Goal: Information Seeking & Learning: Learn about a topic

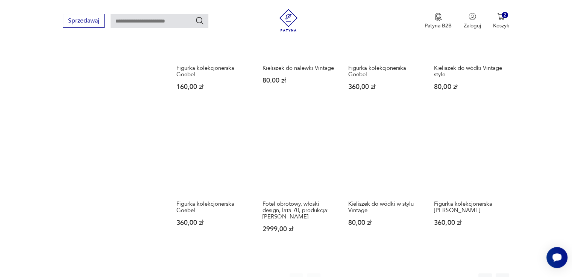
scroll to position [548, 0]
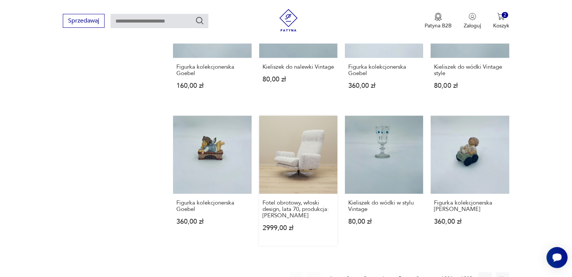
click at [316, 140] on link "Fotel obrotowy, włoski design, lata 70, produkcja: Włochy 2999,00 zł" at bounding box center [298, 181] width 78 height 130
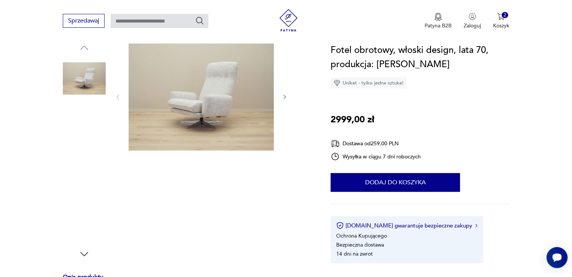
scroll to position [38, 0]
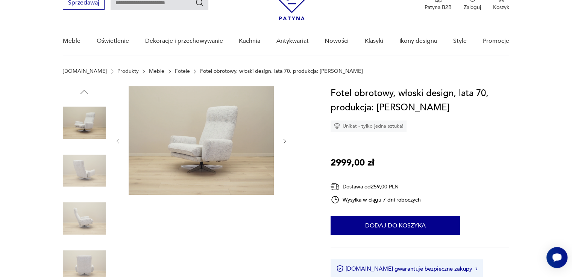
click at [79, 226] on img at bounding box center [84, 218] width 43 height 43
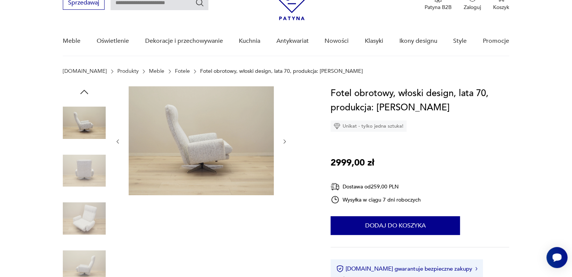
click at [93, 271] on img at bounding box center [84, 267] width 43 height 43
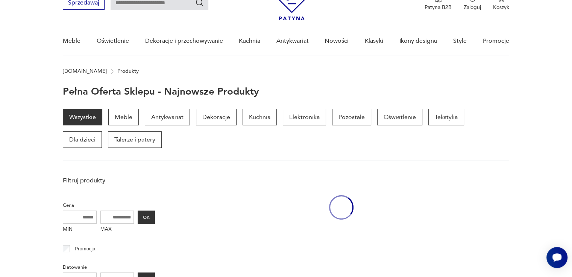
scroll to position [546, 0]
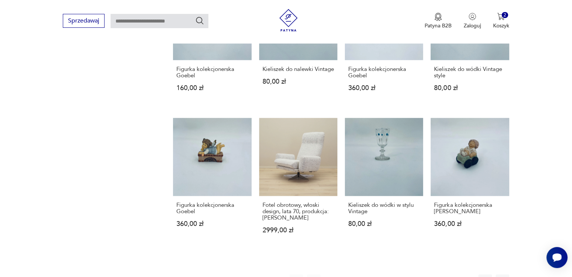
click at [347, 275] on button "2" at bounding box center [348, 282] width 14 height 14
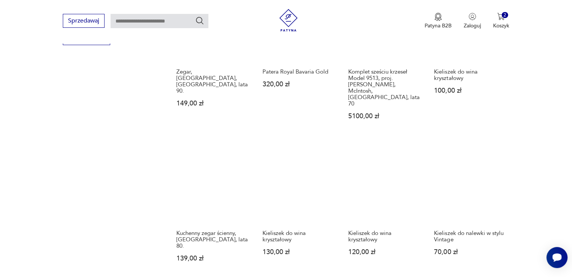
scroll to position [548, 0]
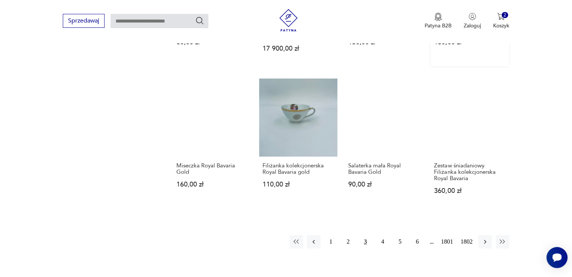
scroll to position [586, 0]
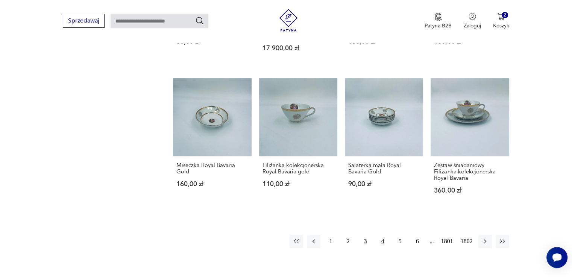
click at [382, 244] on button "4" at bounding box center [383, 242] width 14 height 14
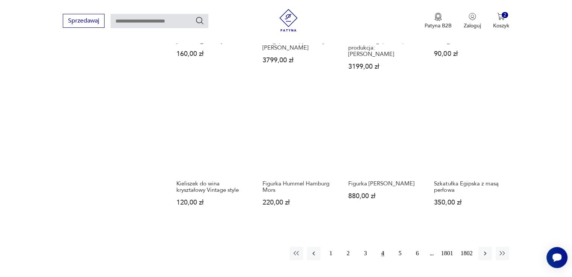
scroll to position [586, 0]
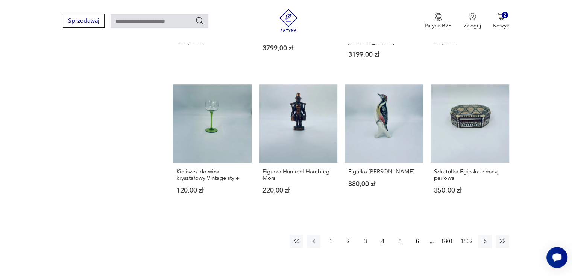
click at [397, 235] on button "5" at bounding box center [400, 242] width 14 height 14
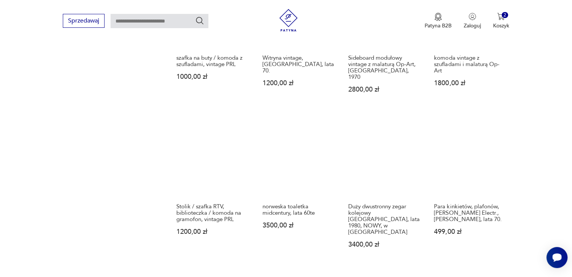
scroll to position [586, 0]
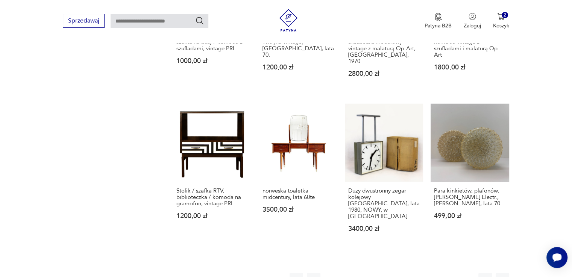
click at [419, 273] on button "6" at bounding box center [418, 280] width 14 height 14
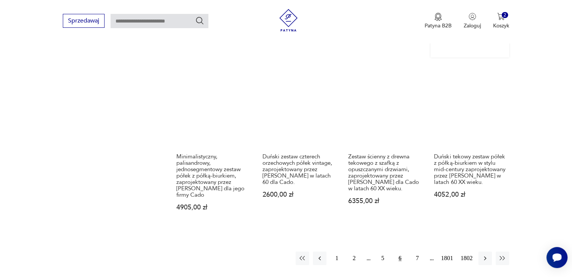
scroll to position [736, 0]
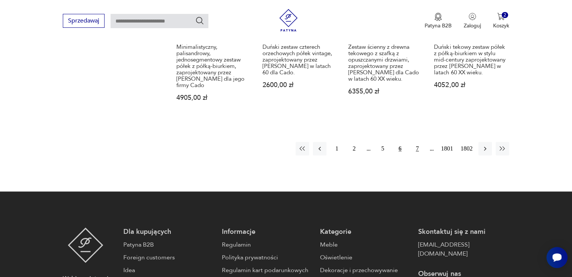
click at [414, 142] on button "7" at bounding box center [418, 149] width 14 height 14
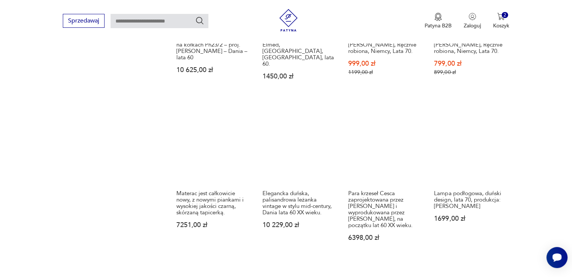
scroll to position [661, 0]
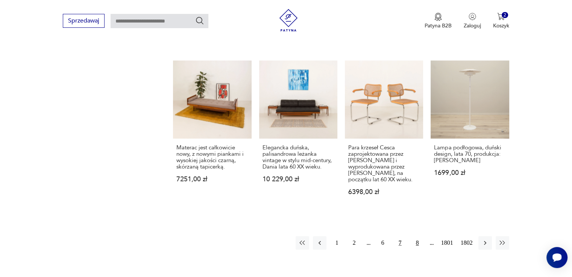
click at [417, 237] on button "8" at bounding box center [418, 244] width 14 height 14
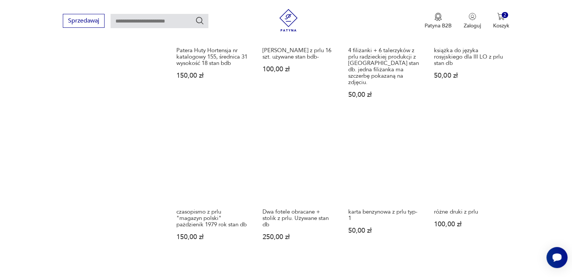
scroll to position [586, 0]
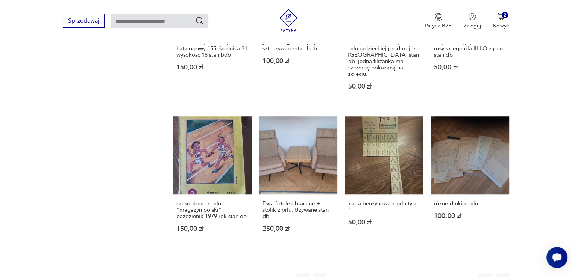
click at [415, 273] on button "9" at bounding box center [418, 280] width 14 height 14
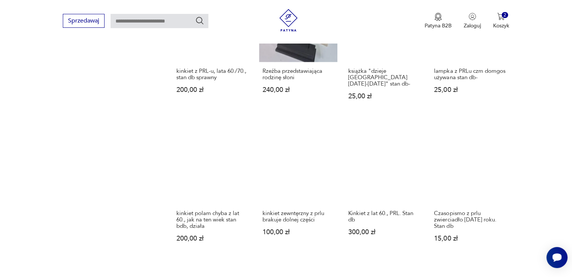
scroll to position [586, 0]
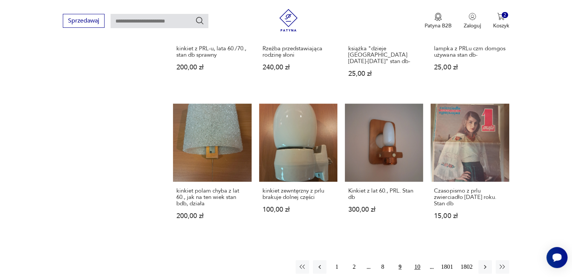
click at [416, 261] on button "10" at bounding box center [418, 268] width 14 height 14
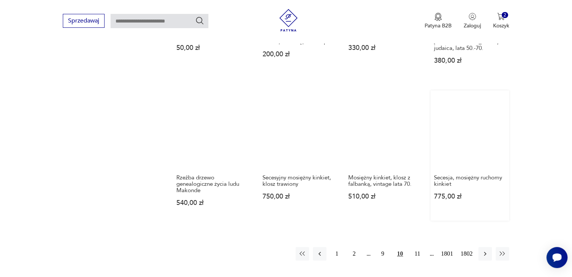
scroll to position [623, 0]
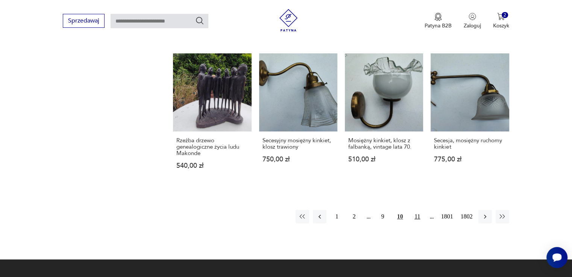
click at [415, 210] on button "11" at bounding box center [418, 217] width 14 height 14
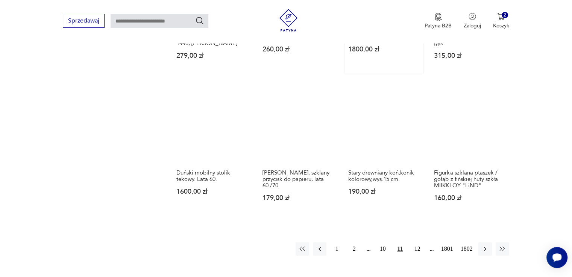
scroll to position [623, 0]
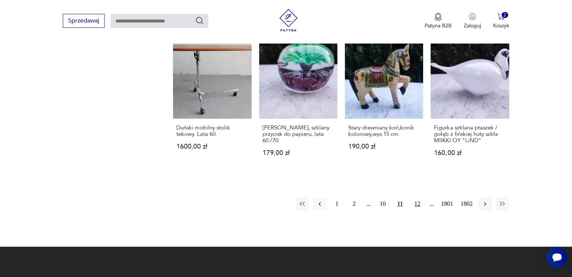
click at [418, 208] on button "12" at bounding box center [418, 204] width 14 height 14
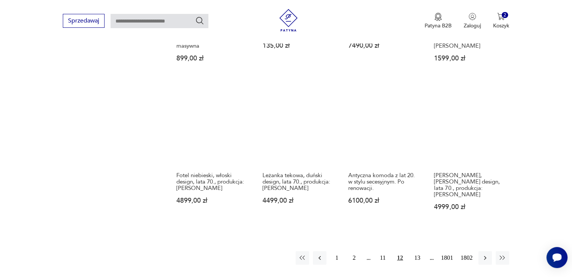
scroll to position [661, 0]
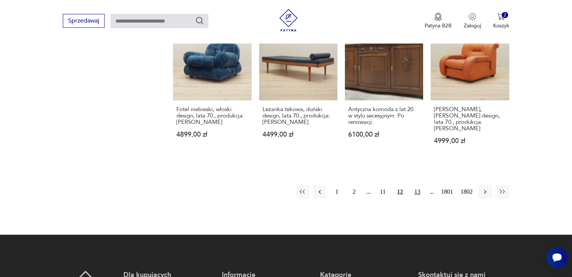
click at [418, 185] on button "13" at bounding box center [418, 192] width 14 height 14
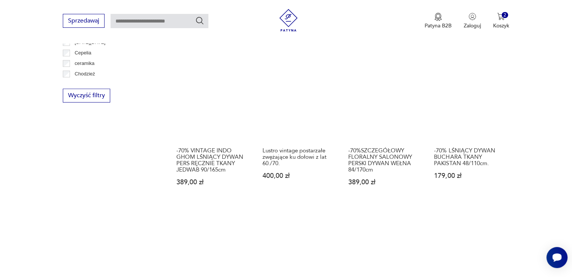
scroll to position [623, 0]
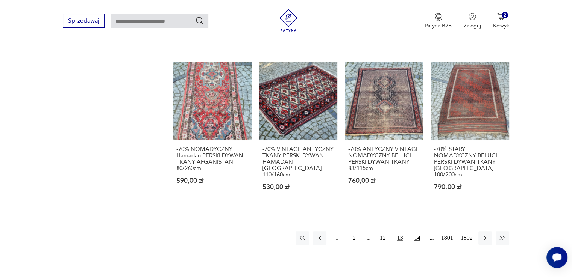
click at [418, 232] on button "14" at bounding box center [418, 239] width 14 height 14
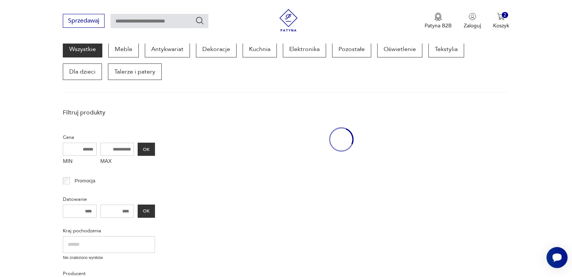
scroll to position [97, 0]
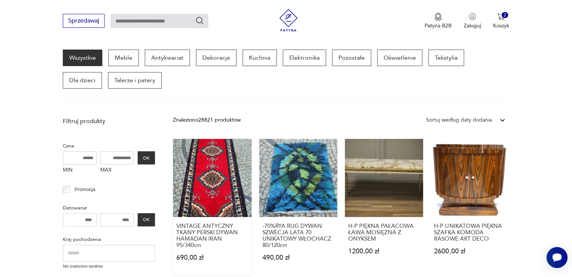
click at [206, 188] on link "VINTAGE ANTYCZNY TKANY PERSKI DYWAN HAMADAN IRAN 95/340cm 690,00 zł" at bounding box center [212, 207] width 78 height 137
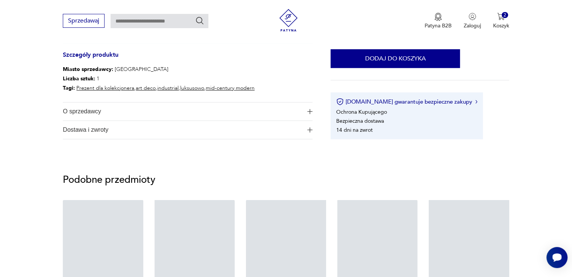
scroll to position [113, 0]
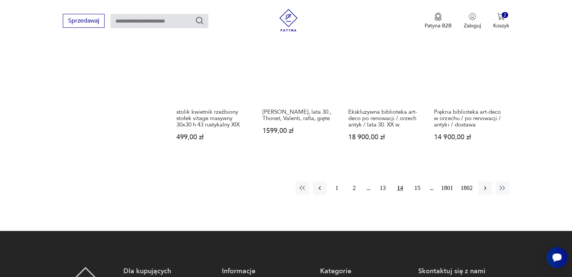
scroll to position [659, 0]
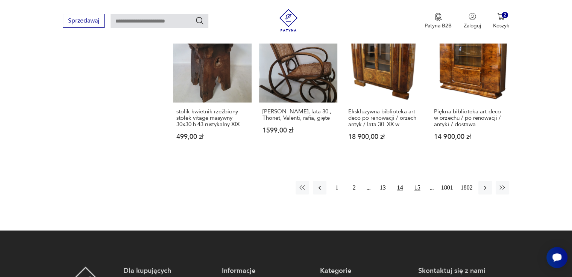
click at [418, 181] on button "15" at bounding box center [418, 188] width 14 height 14
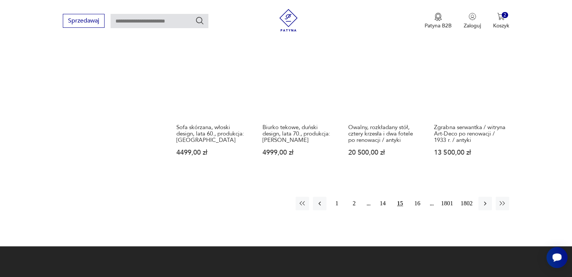
scroll to position [623, 0]
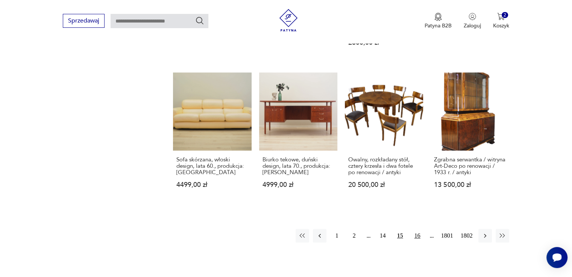
click at [418, 229] on button "16" at bounding box center [418, 236] width 14 height 14
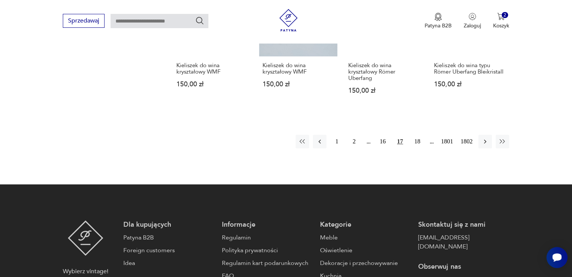
scroll to position [736, 0]
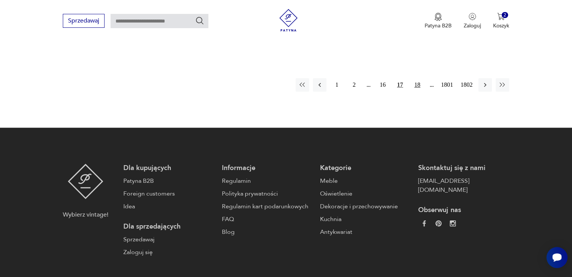
click at [417, 78] on button "18" at bounding box center [418, 85] width 14 height 14
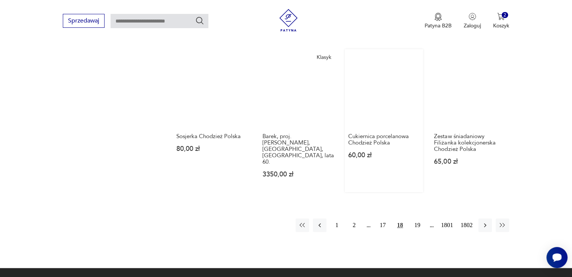
scroll to position [661, 0]
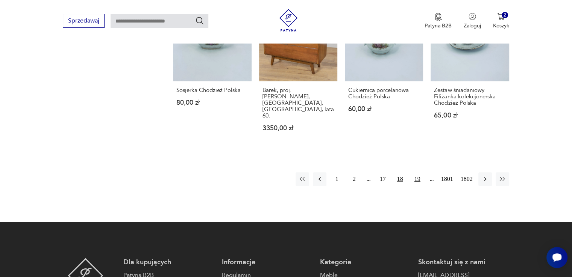
click at [418, 173] on button "19" at bounding box center [418, 180] width 14 height 14
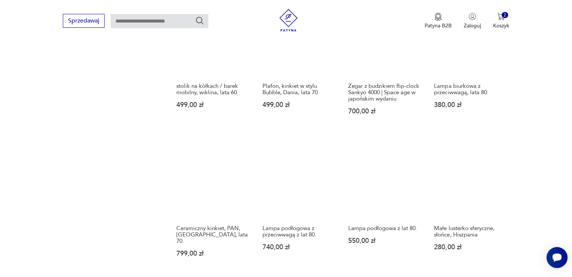
scroll to position [586, 0]
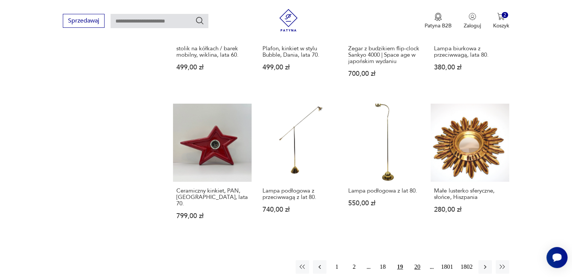
click at [415, 261] on button "20" at bounding box center [418, 268] width 14 height 14
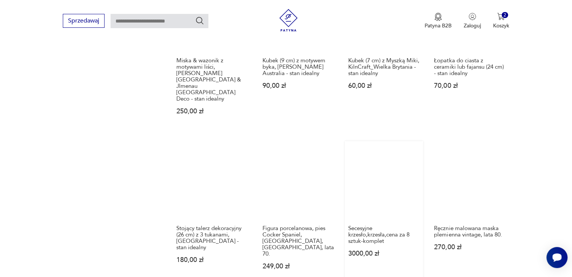
scroll to position [623, 0]
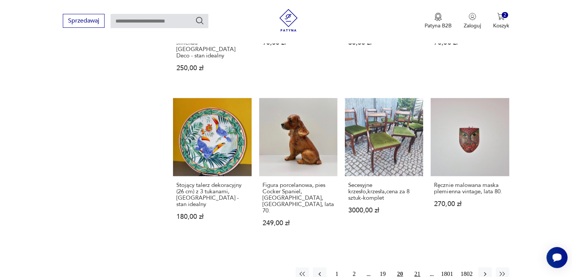
click at [414, 268] on button "21" at bounding box center [418, 275] width 14 height 14
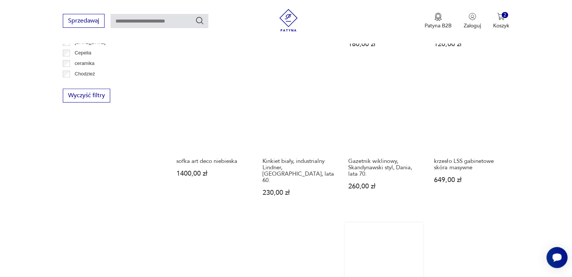
scroll to position [586, 0]
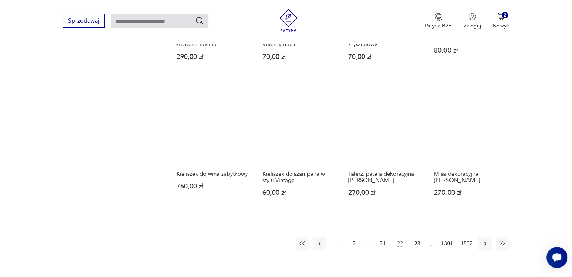
scroll to position [623, 0]
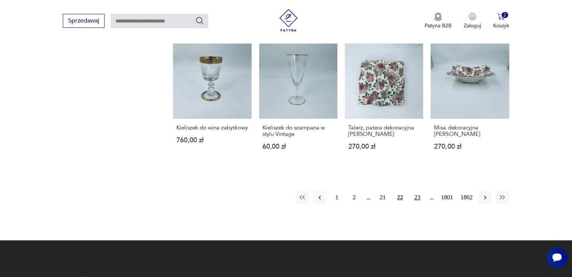
click at [420, 191] on button "23" at bounding box center [418, 198] width 14 height 14
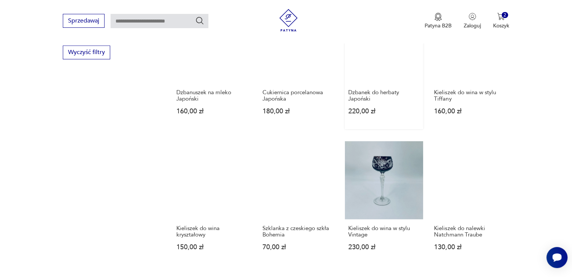
scroll to position [548, 0]
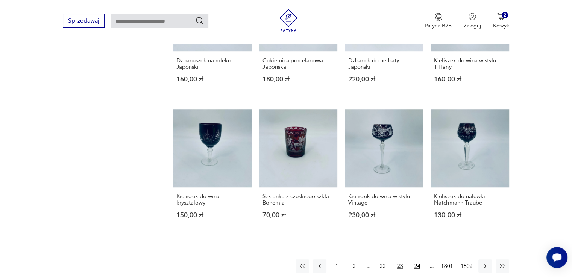
click at [420, 262] on button "24" at bounding box center [418, 267] width 14 height 14
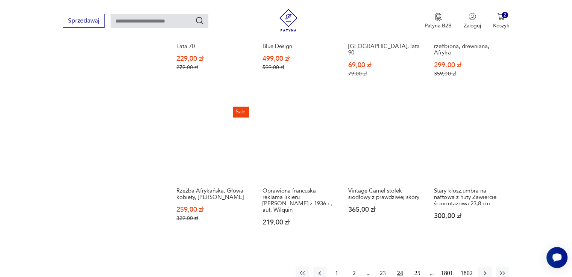
scroll to position [623, 0]
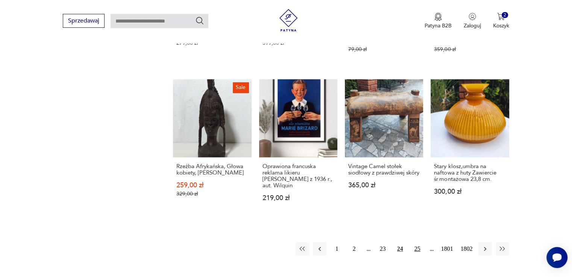
click at [413, 244] on button "25" at bounding box center [418, 250] width 14 height 14
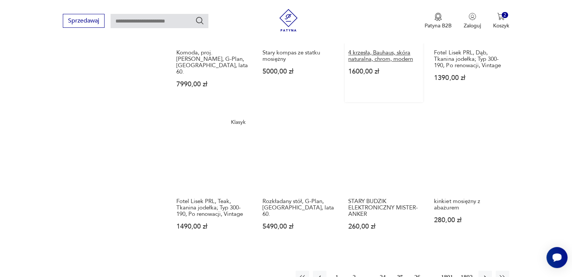
scroll to position [586, 0]
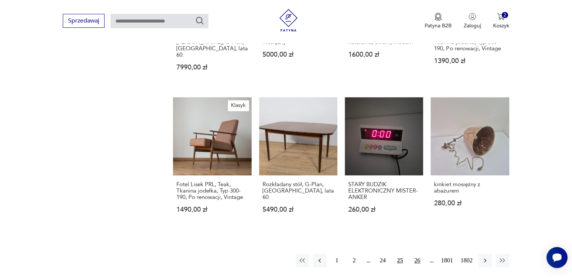
click at [418, 255] on button "26" at bounding box center [418, 261] width 14 height 14
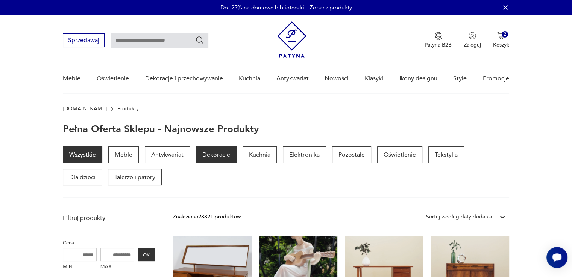
click at [220, 154] on p "Dekoracje" at bounding box center [216, 155] width 41 height 17
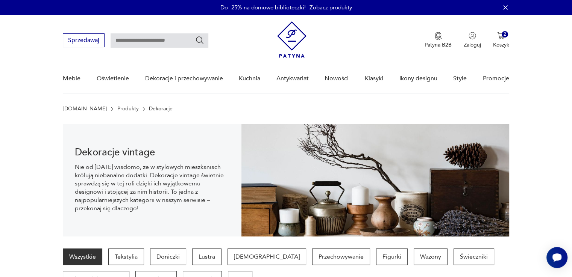
click at [133, 39] on input "text" at bounding box center [160, 40] width 98 height 14
type input "******"
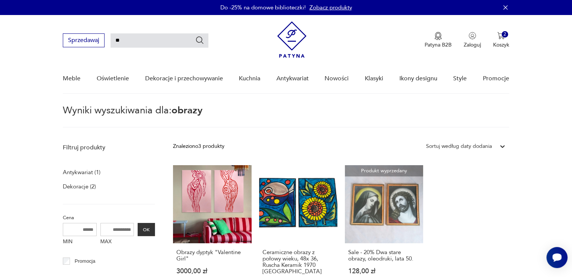
type input "*"
click at [119, 41] on input "*******" at bounding box center [160, 40] width 98 height 14
type input "*******"
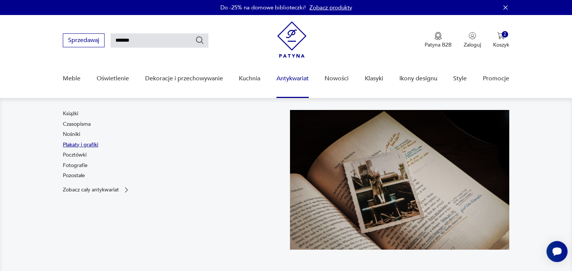
click at [75, 144] on link "Plakaty i grafiki" at bounding box center [80, 145] width 35 height 8
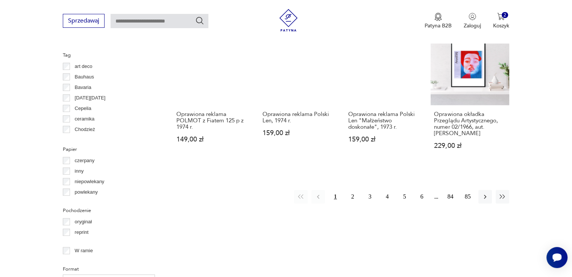
scroll to position [767, 0]
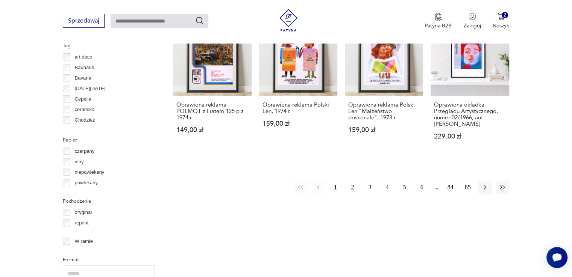
click at [351, 181] on button "2" at bounding box center [353, 188] width 14 height 14
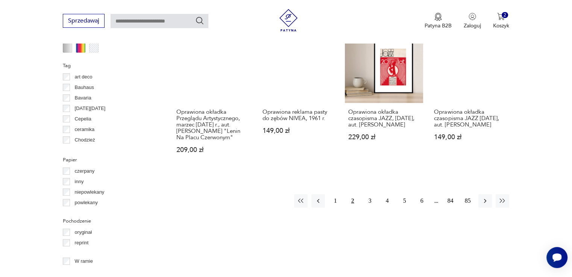
scroll to position [778, 0]
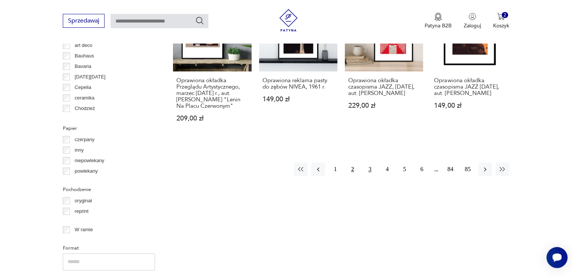
click at [368, 170] on button "3" at bounding box center [370, 170] width 14 height 14
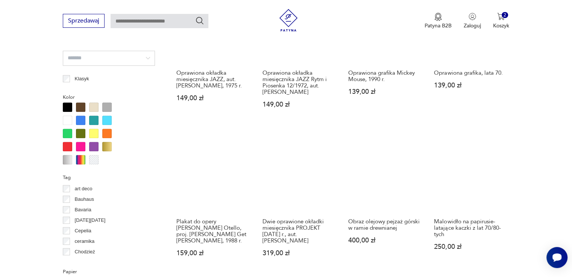
scroll to position [666, 0]
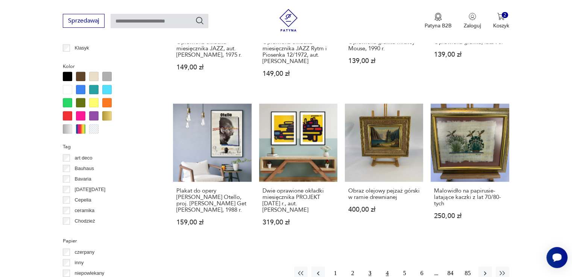
click at [388, 271] on button "4" at bounding box center [388, 274] width 14 height 14
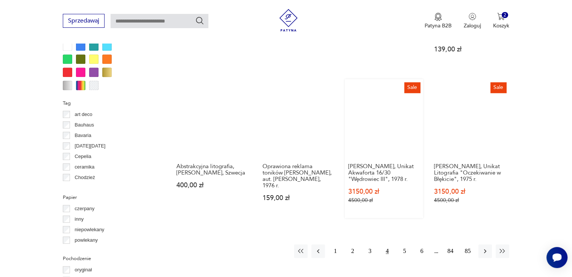
scroll to position [741, 0]
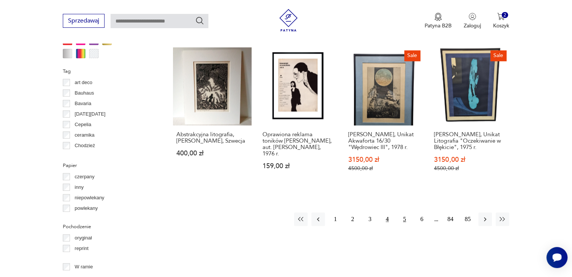
click at [404, 213] on button "5" at bounding box center [405, 220] width 14 height 14
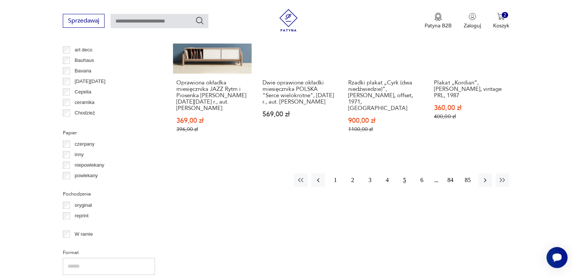
scroll to position [778, 0]
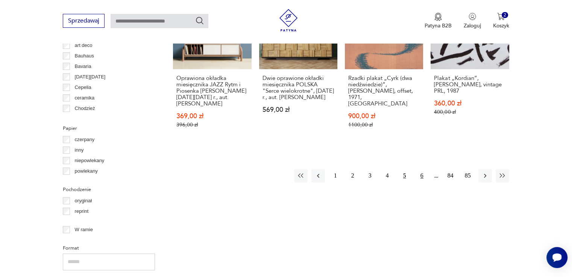
click at [421, 173] on button "6" at bounding box center [422, 176] width 14 height 14
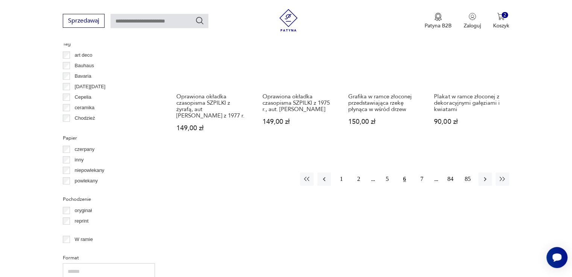
scroll to position [778, 0]
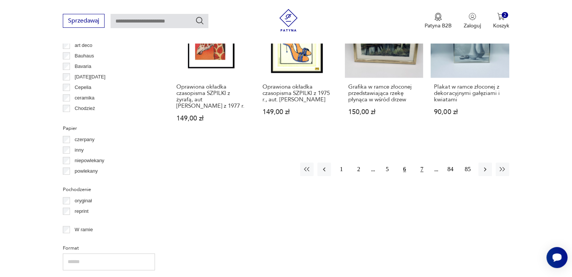
click at [420, 167] on button "7" at bounding box center [422, 170] width 14 height 14
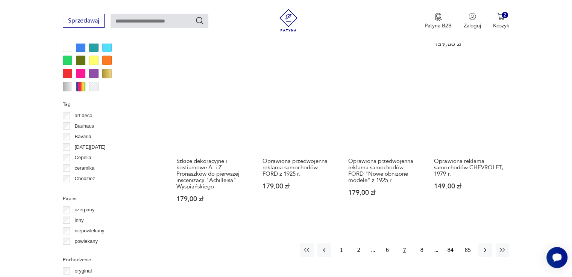
scroll to position [741, 0]
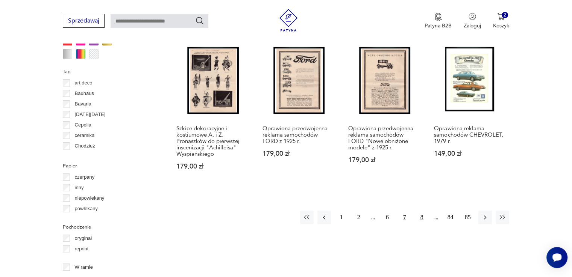
click at [423, 211] on button "8" at bounding box center [422, 218] width 14 height 14
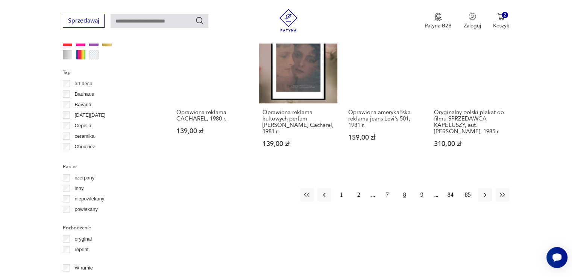
scroll to position [741, 0]
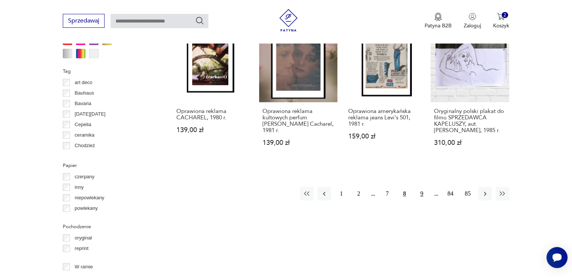
click at [422, 187] on button "9" at bounding box center [422, 194] width 14 height 14
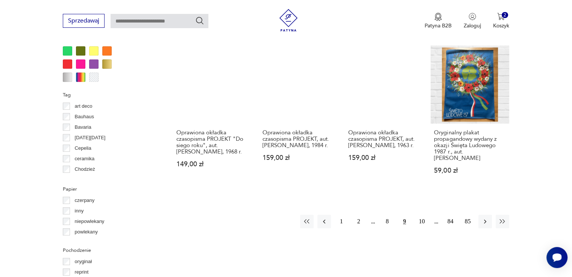
scroll to position [741, 0]
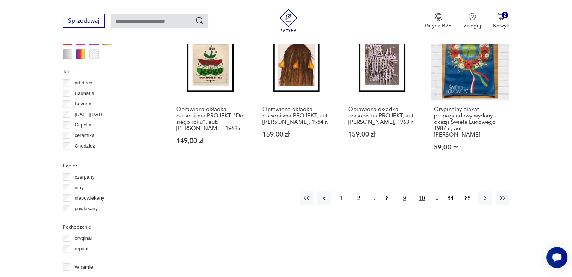
click at [421, 198] on button "10" at bounding box center [422, 199] width 14 height 14
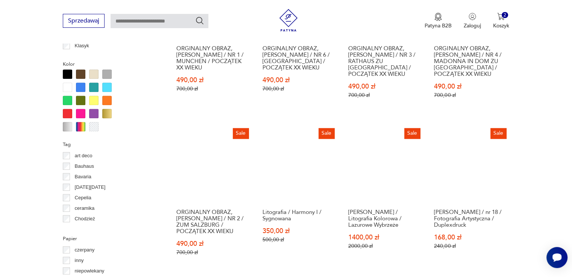
scroll to position [741, 0]
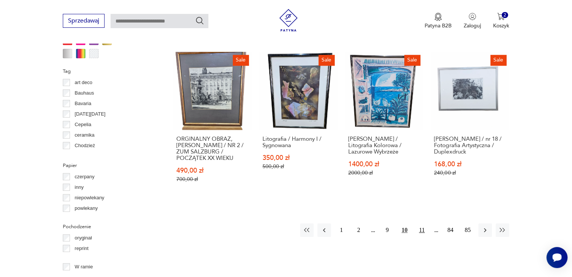
click at [418, 224] on button "11" at bounding box center [422, 231] width 14 height 14
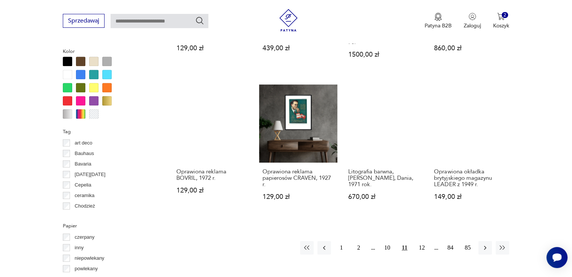
scroll to position [628, 0]
